Goal: Navigation & Orientation: Find specific page/section

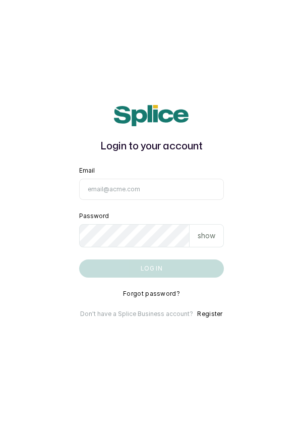
click at [146, 200] on input "Email" at bounding box center [151, 189] width 145 height 21
type input "info@dermaspaceng.com"
click at [79, 259] on button "Log in" at bounding box center [151, 268] width 145 height 18
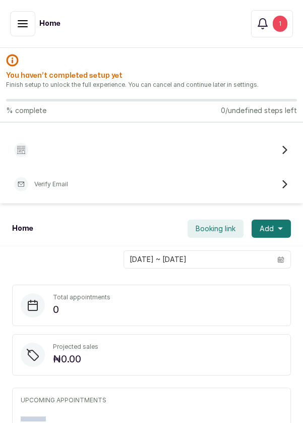
click at [19, 22] on icon "button" at bounding box center [23, 24] width 12 height 12
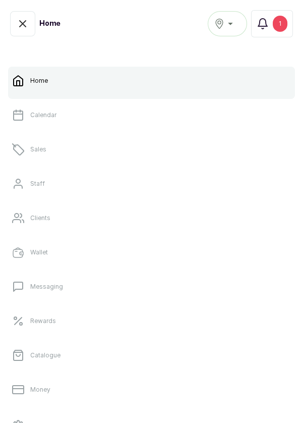
click at [47, 150] on link "Sales" at bounding box center [151, 149] width 287 height 28
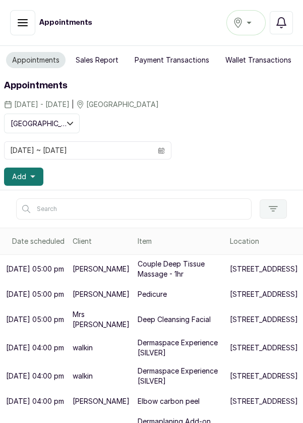
click at [282, 28] on icon "button" at bounding box center [281, 23] width 9 height 10
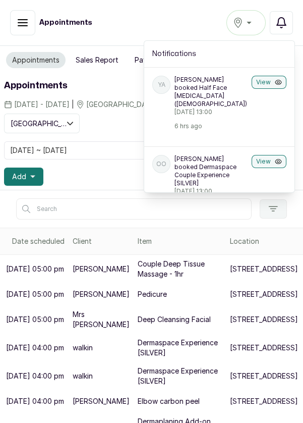
click at [274, 163] on button "View" at bounding box center [269, 161] width 35 height 13
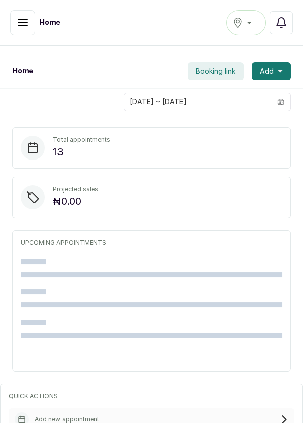
click at [26, 30] on button "button" at bounding box center [22, 22] width 25 height 25
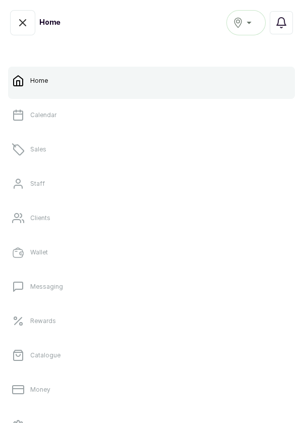
click at [70, 158] on link "Sales" at bounding box center [151, 149] width 287 height 28
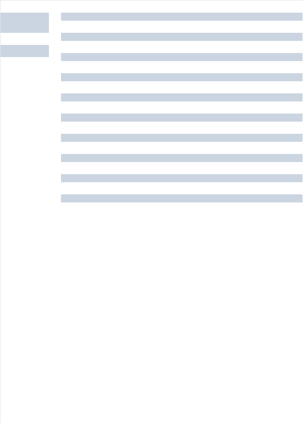
scroll to position [340, 0]
